Goal: Information Seeking & Learning: Learn about a topic

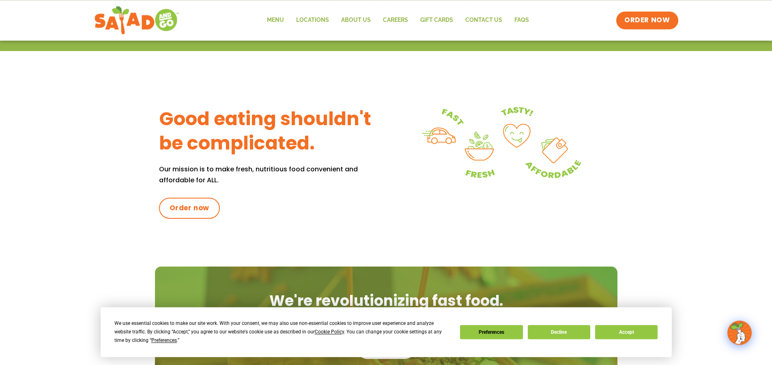
scroll to position [290, 0]
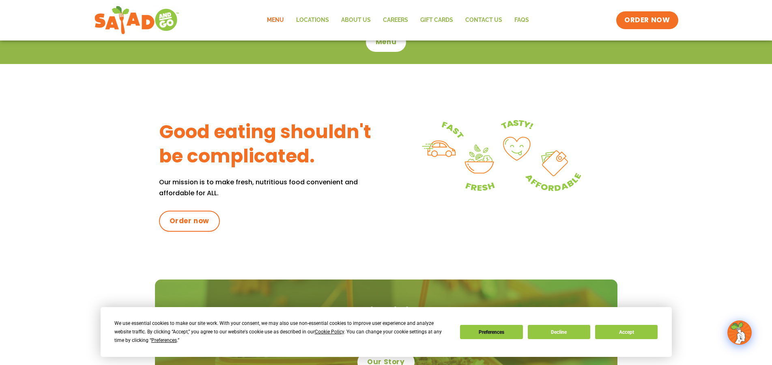
click at [275, 19] on link "Menu" at bounding box center [275, 20] width 29 height 19
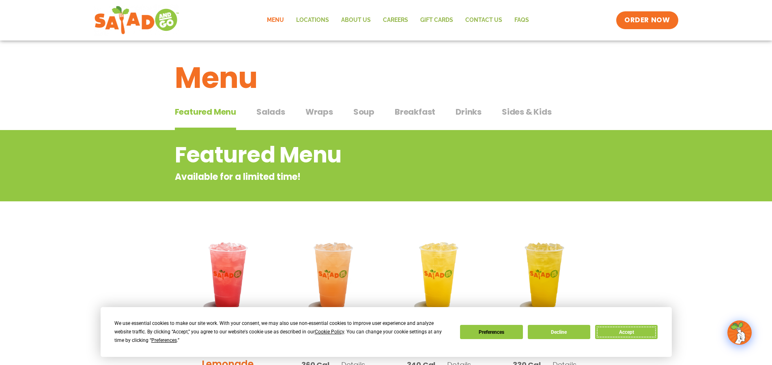
drag, startPoint x: 609, startPoint y: 337, endPoint x: 611, endPoint y: 334, distance: 4.4
click at [611, 334] on button "Accept" at bounding box center [626, 332] width 62 height 14
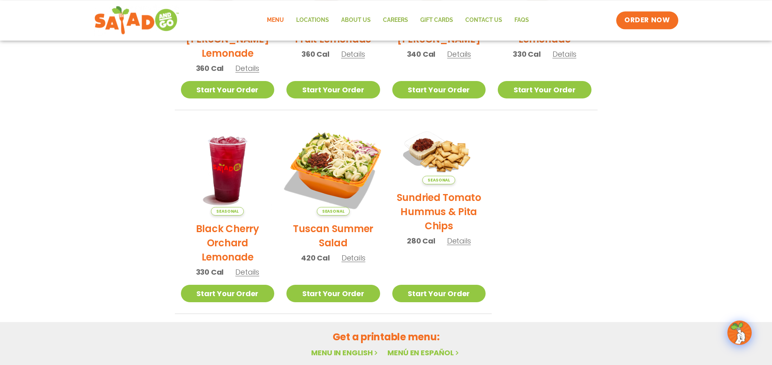
scroll to position [331, 0]
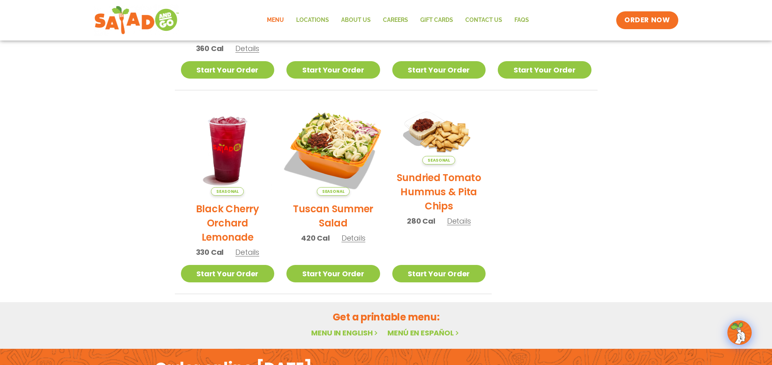
click at [338, 153] on img at bounding box center [333, 149] width 110 height 110
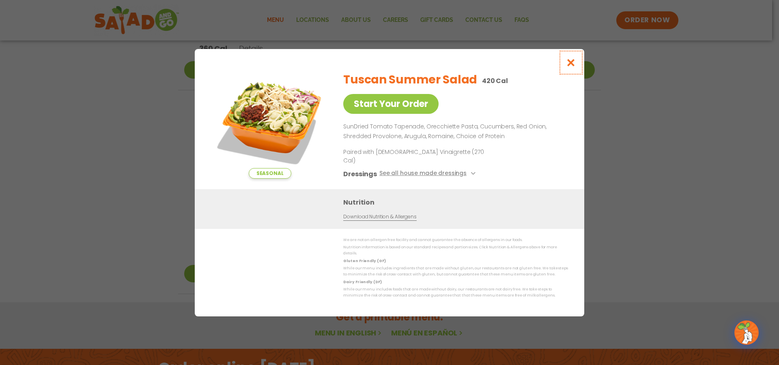
click at [574, 67] on icon "Close modal" at bounding box center [571, 62] width 10 height 9
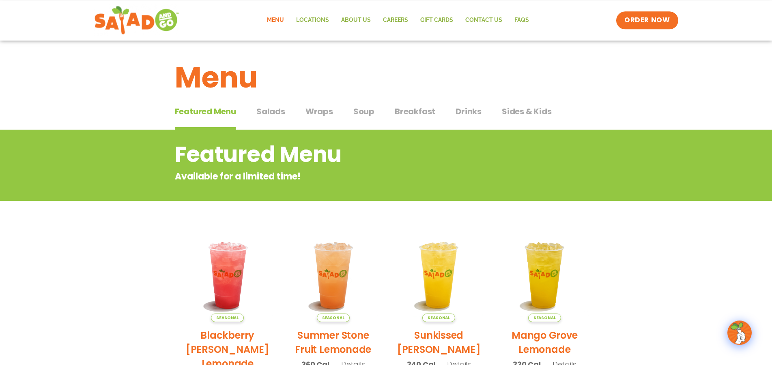
scroll to position [0, 0]
click at [279, 112] on span "Salads" at bounding box center [270, 112] width 29 height 12
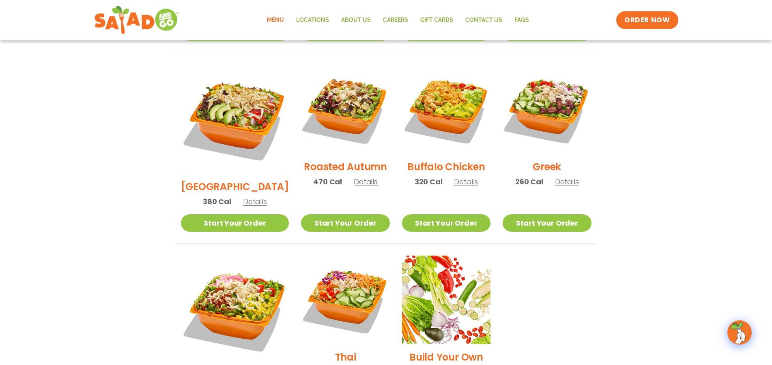
scroll to position [455, 0]
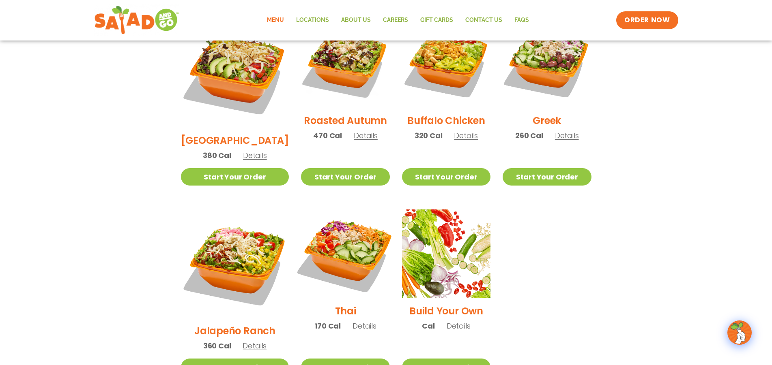
click at [348, 214] on img at bounding box center [345, 254] width 104 height 104
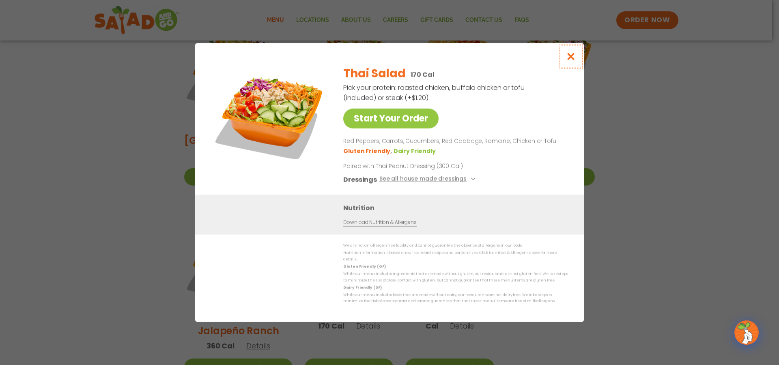
click at [570, 60] on icon "Close modal" at bounding box center [571, 56] width 10 height 9
